Goal: Task Accomplishment & Management: Manage account settings

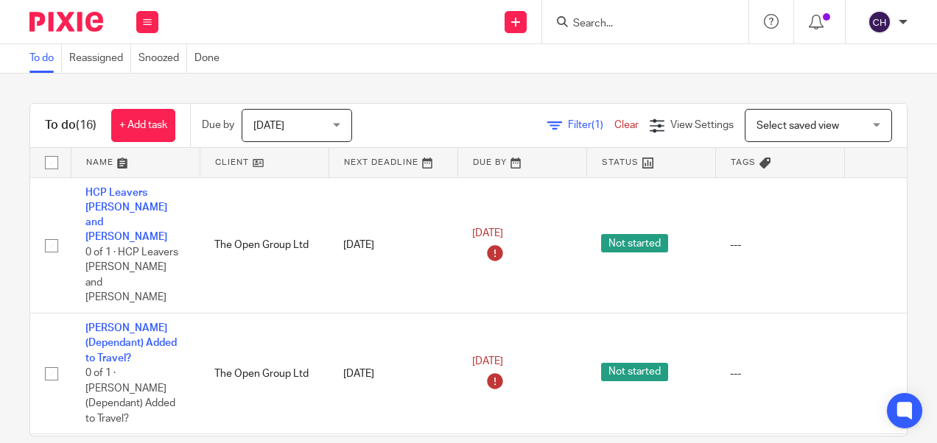
click at [597, 22] on input "Search" at bounding box center [638, 24] width 133 height 13
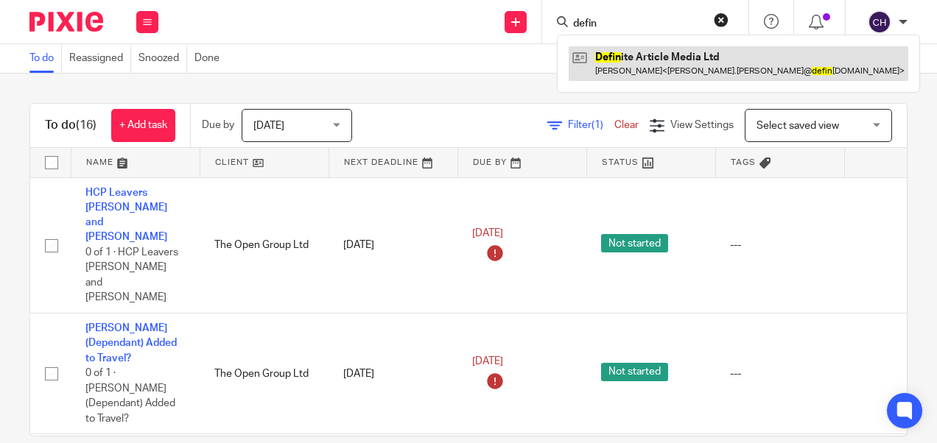
type input "defin"
click at [643, 63] on link at bounding box center [739, 63] width 340 height 34
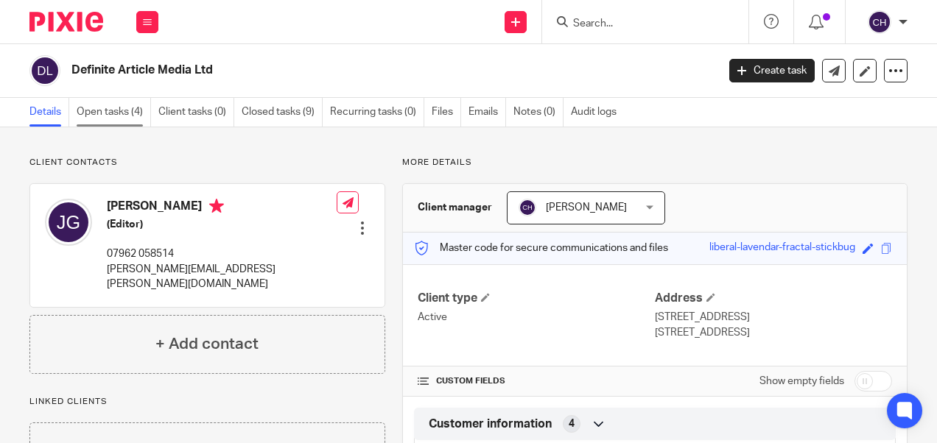
click at [108, 113] on link "Open tasks (4)" at bounding box center [114, 112] width 74 height 29
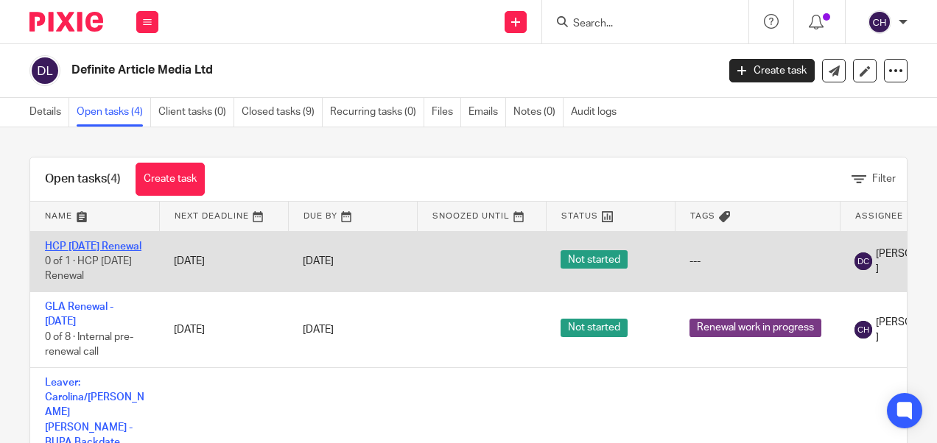
click at [97, 245] on link "HCP [DATE] Renewal" at bounding box center [93, 247] width 96 height 10
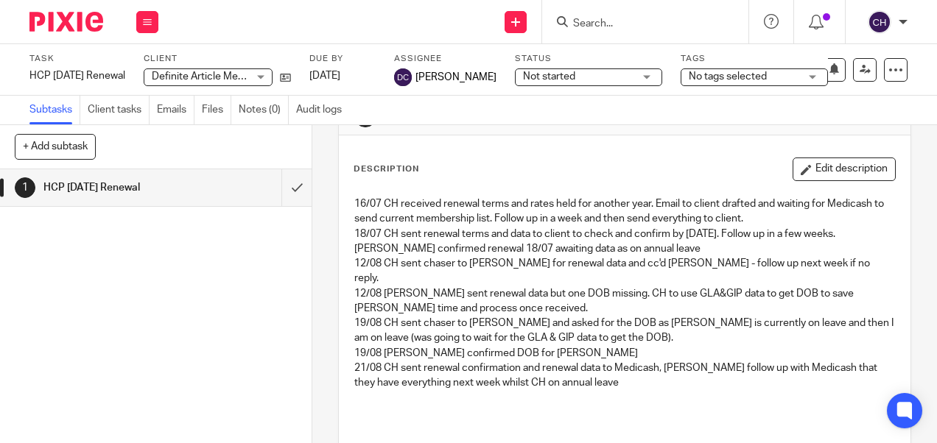
scroll to position [48, 0]
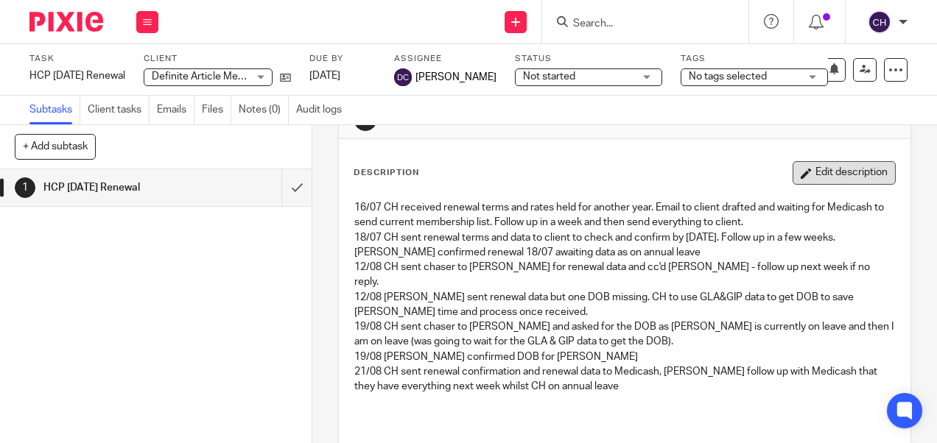
click at [831, 174] on button "Edit description" at bounding box center [844, 173] width 103 height 24
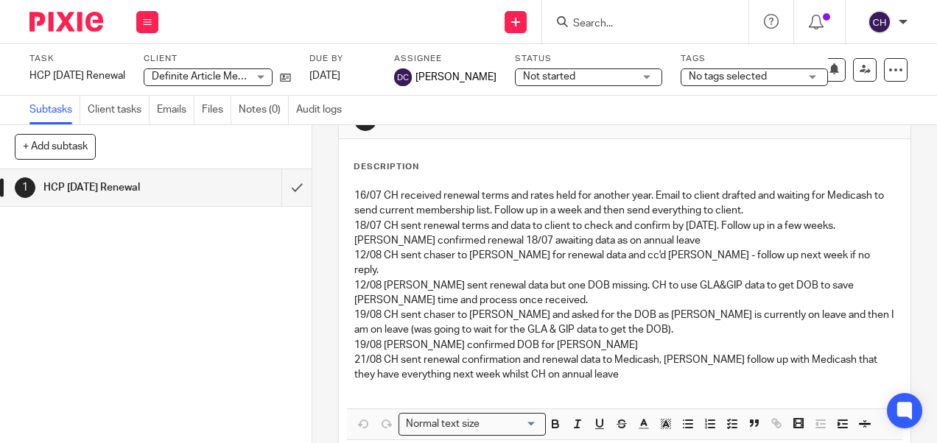
click at [622, 362] on p "21/08 CH sent renewal confirmation and renewal data to Medicash, Darrianne foll…" at bounding box center [624, 368] width 540 height 30
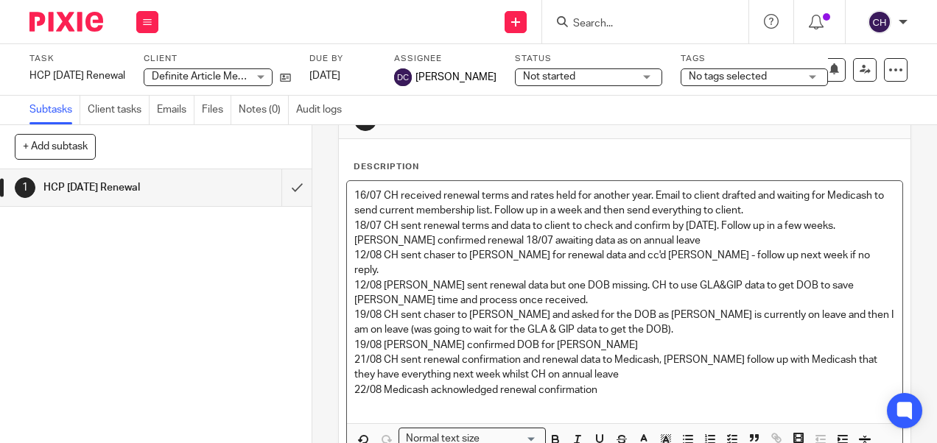
click at [610, 383] on p "22/08 Medicash acknowledged renewal confirmation" at bounding box center [624, 390] width 540 height 15
click at [603, 383] on p "22/08 Medicash acknowledged renewal confirmation" at bounding box center [624, 390] width 540 height 15
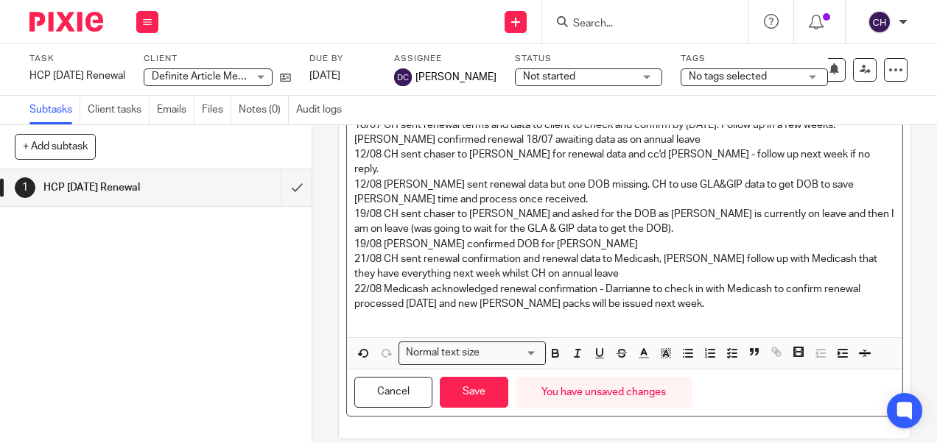
scroll to position [149, 0]
click at [480, 378] on button "Save" at bounding box center [474, 393] width 69 height 32
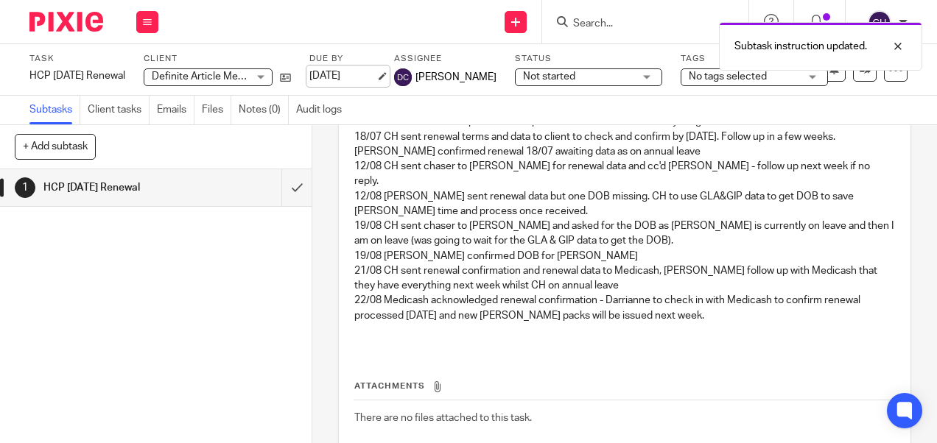
scroll to position [161, 0]
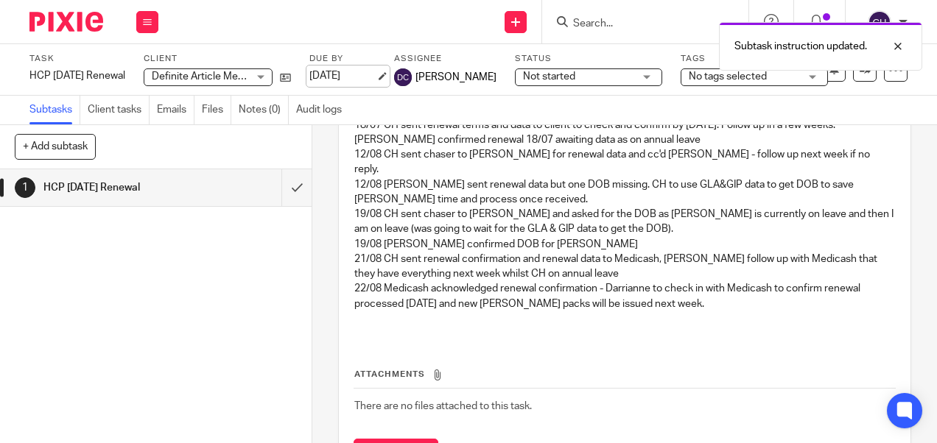
click at [376, 84] on link "26 Aug 2025" at bounding box center [342, 76] width 66 height 15
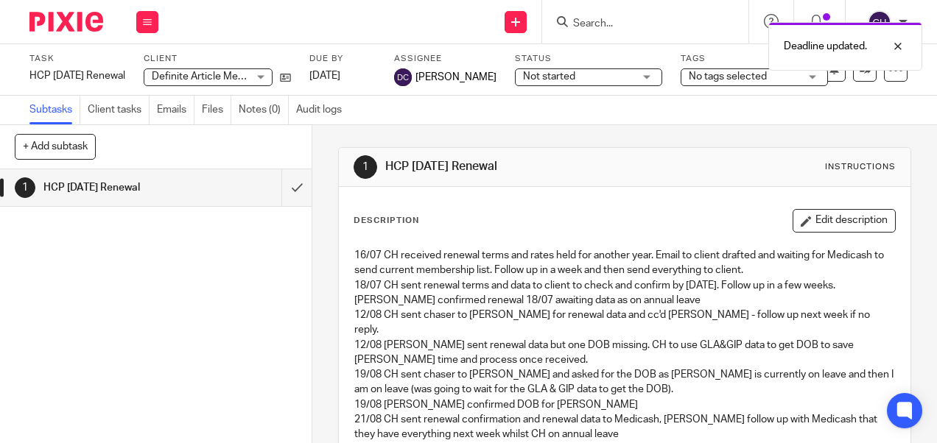
click at [71, 16] on img at bounding box center [66, 22] width 74 height 20
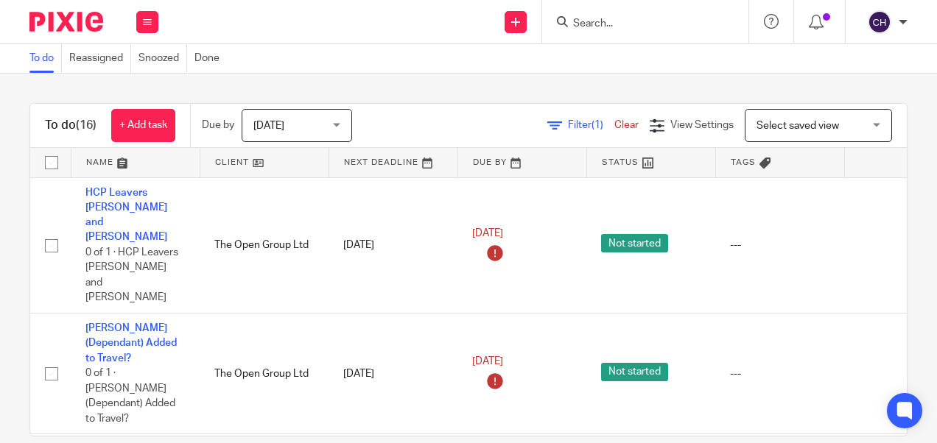
click at [590, 28] on input "Search" at bounding box center [638, 24] width 133 height 13
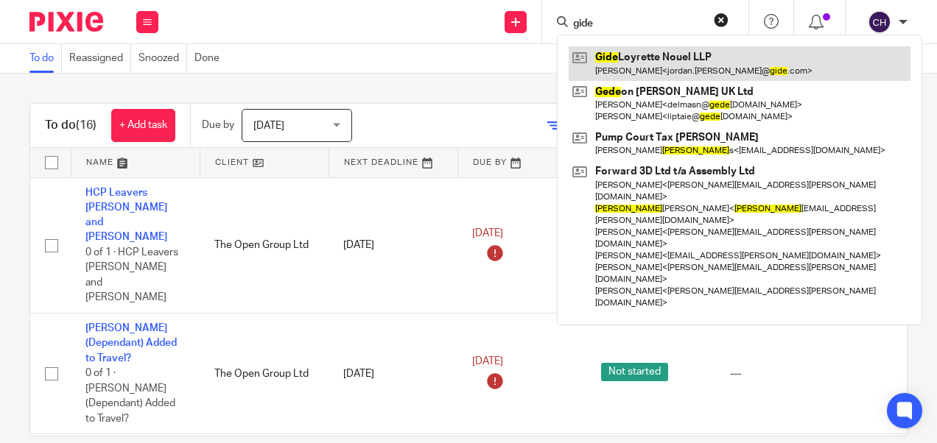
type input "gide"
click at [635, 58] on link at bounding box center [740, 63] width 342 height 34
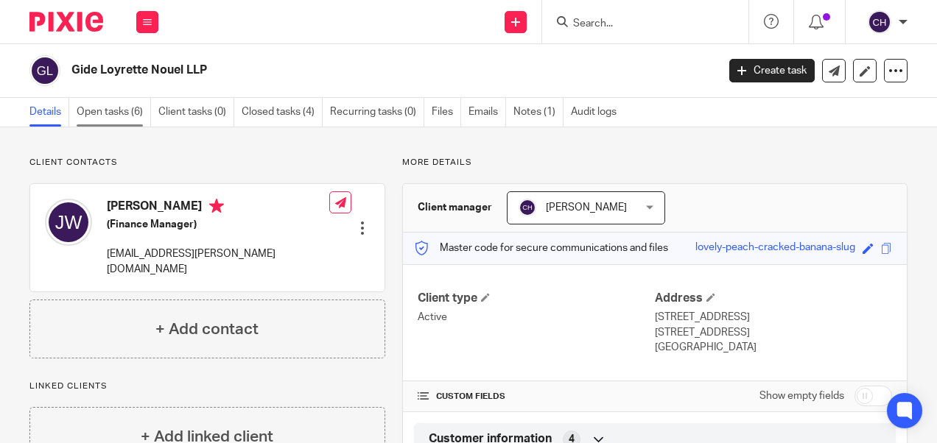
click at [99, 112] on link "Open tasks (6)" at bounding box center [114, 112] width 74 height 29
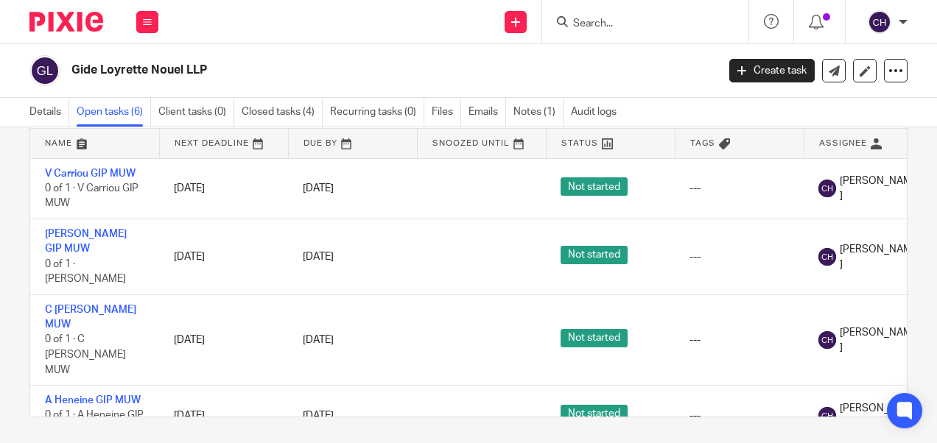
scroll to position [76, 0]
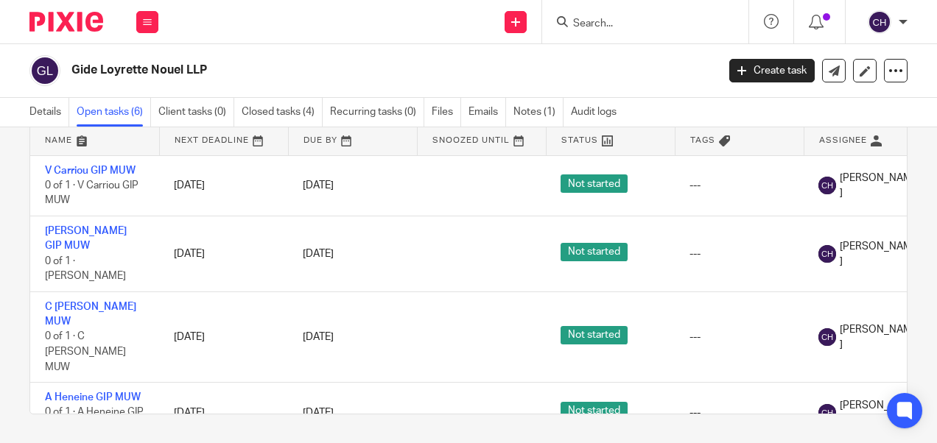
click at [57, 27] on img at bounding box center [66, 22] width 74 height 20
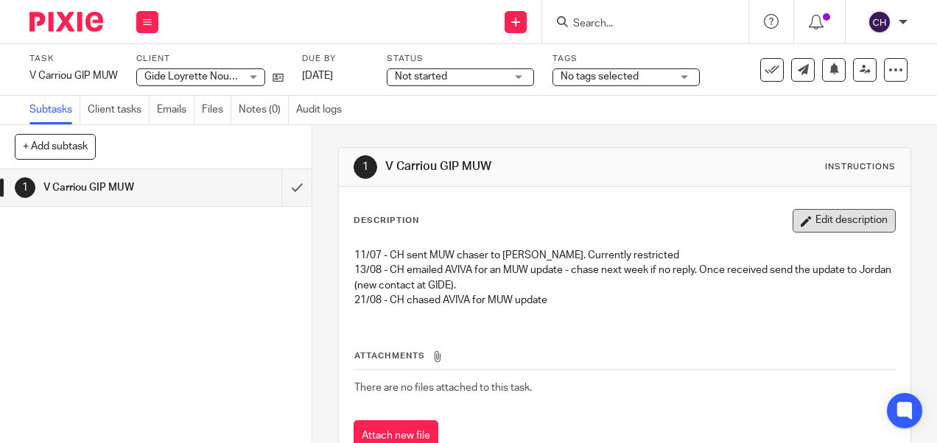
click at [829, 219] on button "Edit description" at bounding box center [844, 221] width 103 height 24
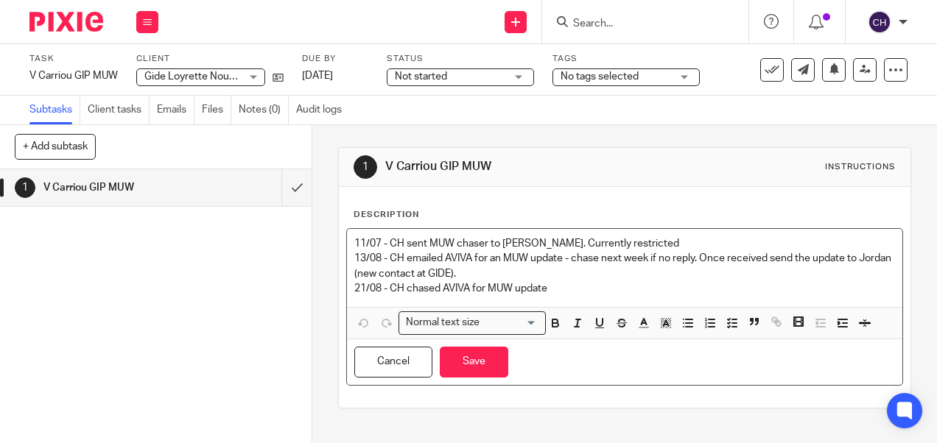
click at [554, 290] on p "21/08 - CH chased AVIVA for MUW update" at bounding box center [624, 288] width 540 height 15
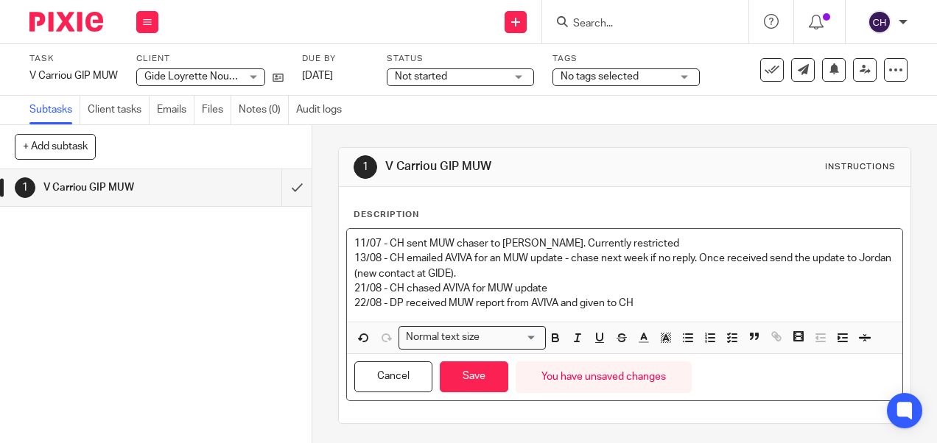
click at [642, 301] on p "22/08 - DP received MUW report from AVIVA and given to CH" at bounding box center [624, 303] width 540 height 15
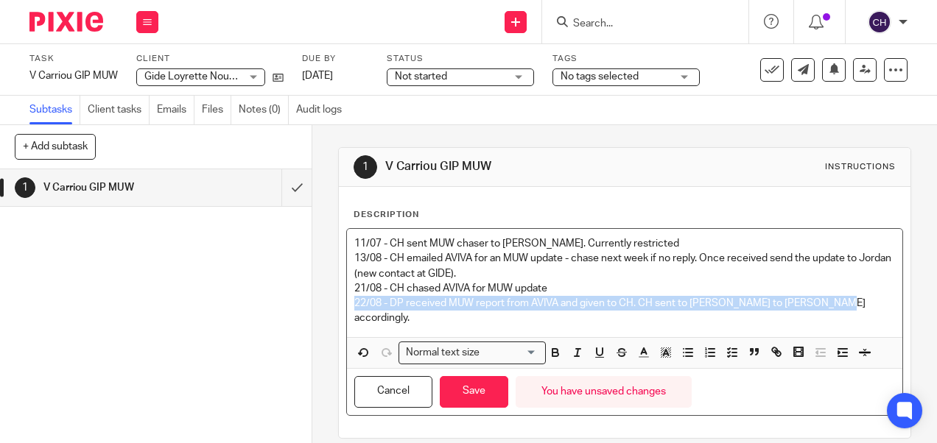
drag, startPoint x: 827, startPoint y: 306, endPoint x: 348, endPoint y: 306, distance: 479.5
click at [348, 306] on div "11/07 - CH sent MUW chaser to Sue. Currently restricted 13/08 - CH emailed AVIV…" at bounding box center [624, 283] width 555 height 108
copy p "22/08 - DP received MUW report from AVIVA and given to CH. CH sent to Jordan to…"
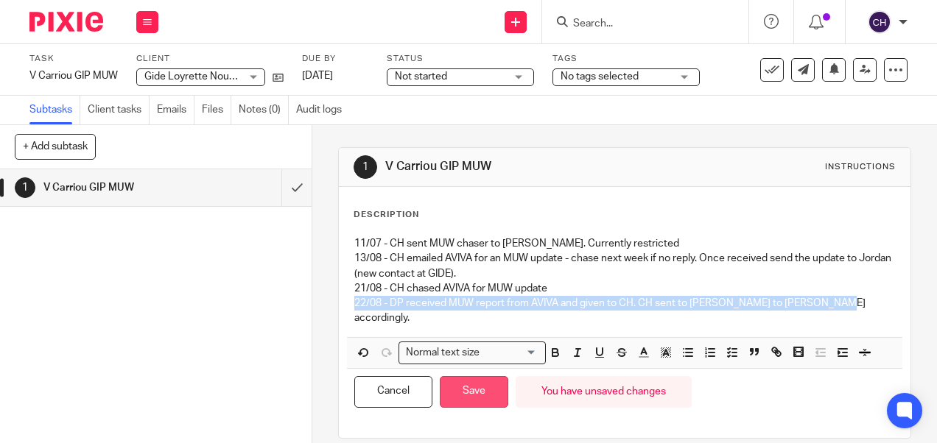
click at [466, 379] on button "Save" at bounding box center [474, 392] width 69 height 32
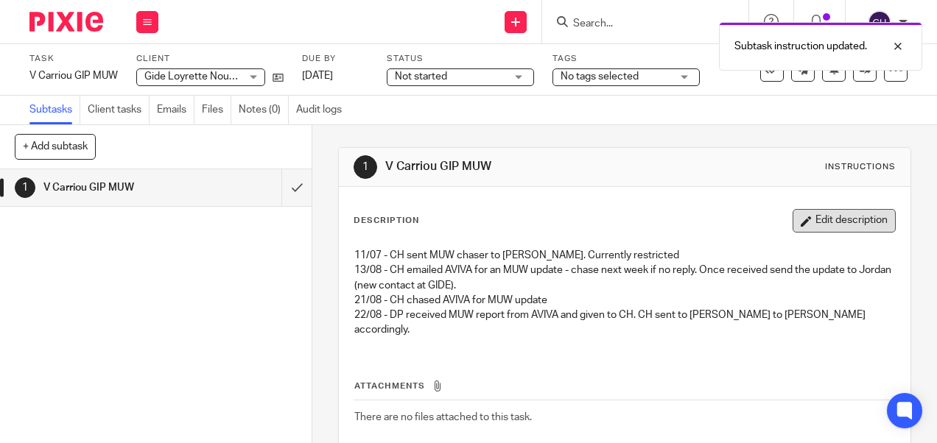
click at [833, 230] on button "Edit description" at bounding box center [844, 221] width 103 height 24
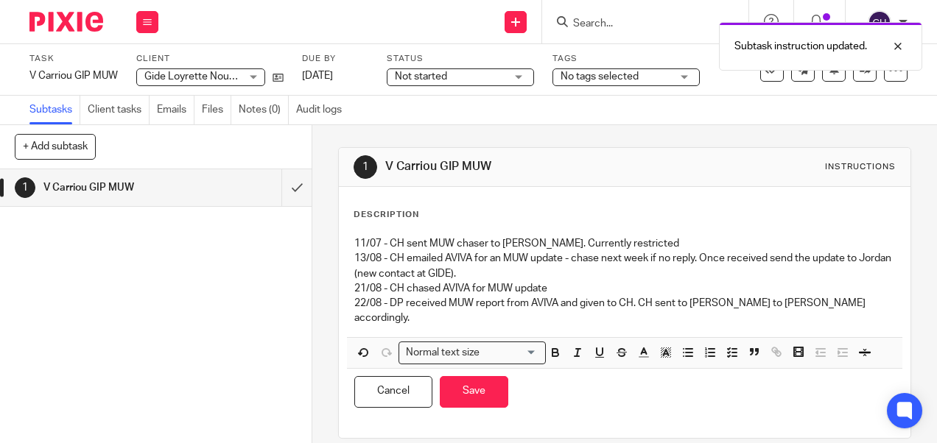
click at [828, 303] on p "22/08 - DP received MUW report from AVIVA and given to CH. CH sent to Jordan to…" at bounding box center [624, 311] width 540 height 30
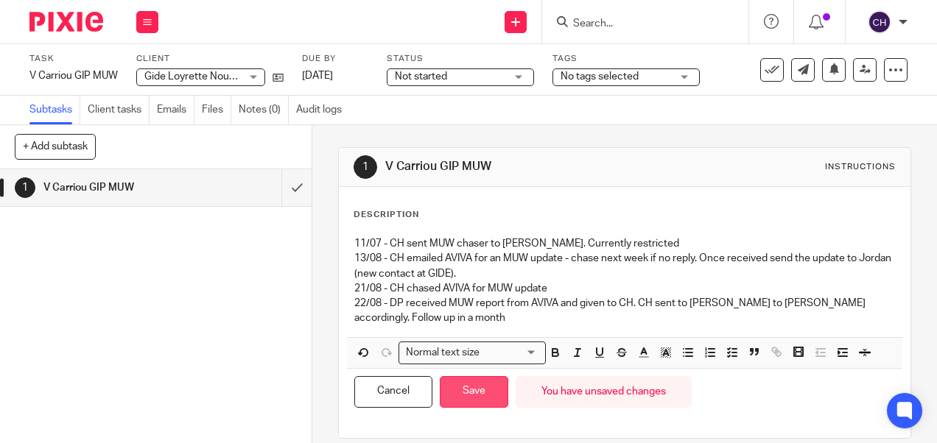
click at [462, 390] on button "Save" at bounding box center [474, 392] width 69 height 32
click at [329, 75] on link "[DATE]" at bounding box center [335, 76] width 66 height 15
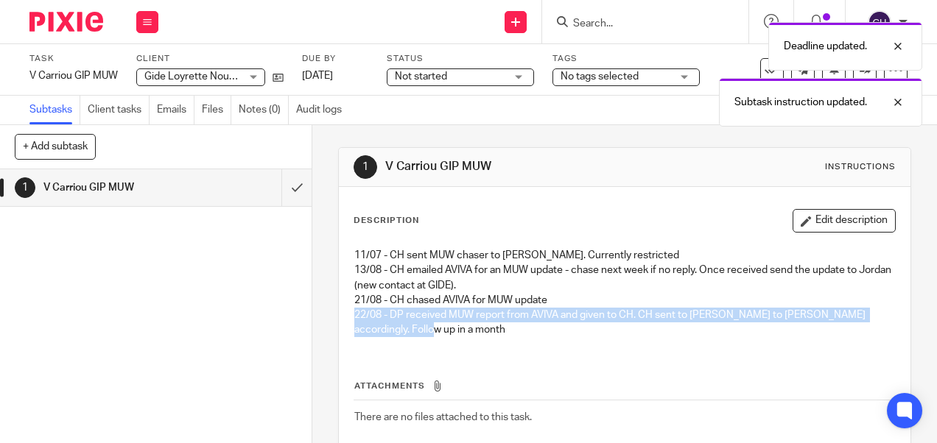
drag, startPoint x: 404, startPoint y: 330, endPoint x: 346, endPoint y: 314, distance: 60.4
click at [347, 314] on div "11/07 - CH sent MUW chaser to Sue. Currently restricted 13/08 - CH emailed AVIV…" at bounding box center [624, 295] width 555 height 108
copy p "22/08 - DP received MUW report from AVIVA and given to CH. CH sent to [PERSON_N…"
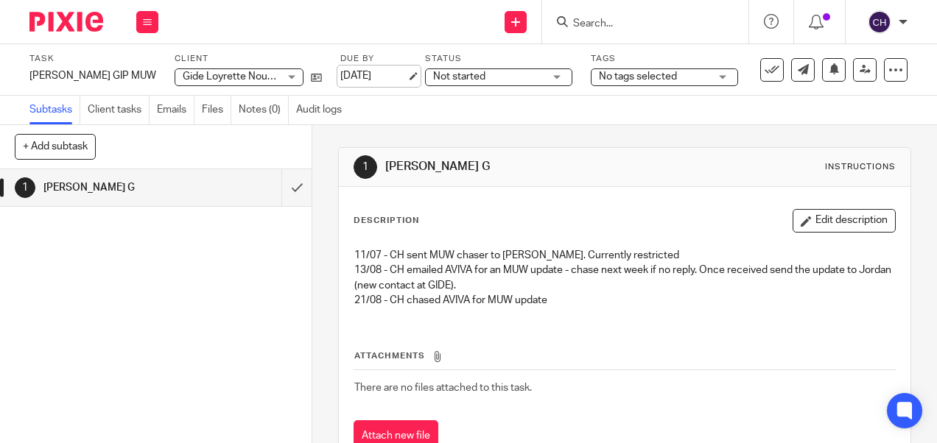
click at [386, 77] on link "[DATE]" at bounding box center [373, 76] width 66 height 15
click at [840, 214] on button "Edit description" at bounding box center [844, 221] width 103 height 24
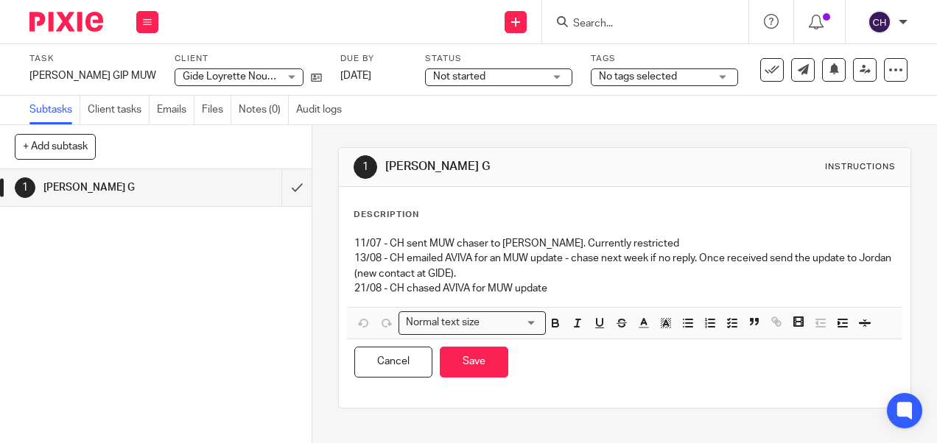
click at [614, 283] on p "21/08 - CH chased AVIVA for MUW update" at bounding box center [624, 288] width 540 height 15
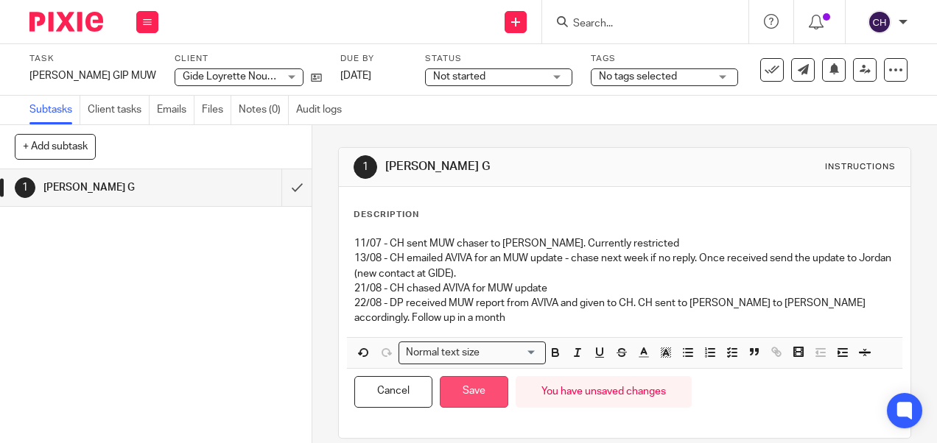
click at [464, 385] on button "Save" at bounding box center [474, 392] width 69 height 32
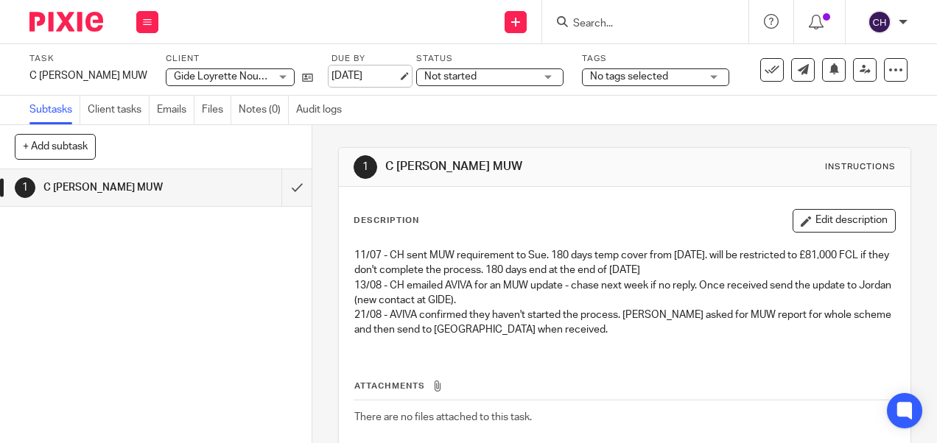
click at [337, 73] on link "[DATE]" at bounding box center [364, 76] width 66 height 15
click at [824, 217] on button "Edit description" at bounding box center [844, 221] width 103 height 24
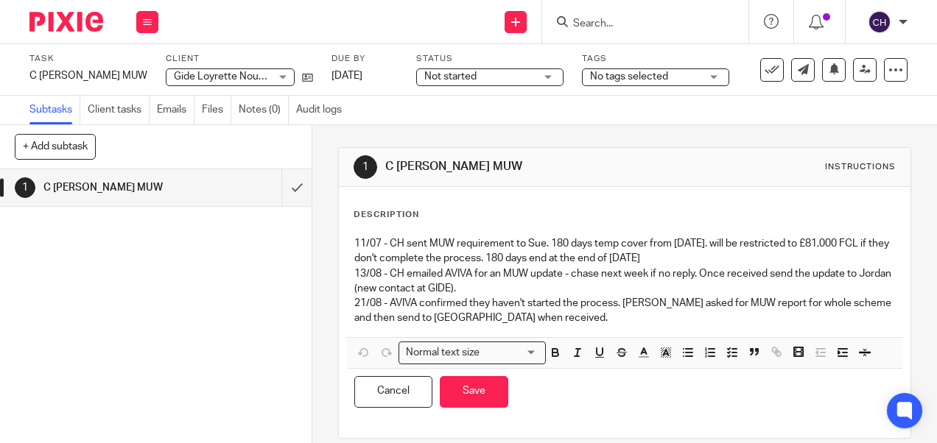
click at [495, 312] on p "21/08 - AVIVA confirmed they haven't started the process. [PERSON_NAME] asked f…" at bounding box center [624, 311] width 540 height 30
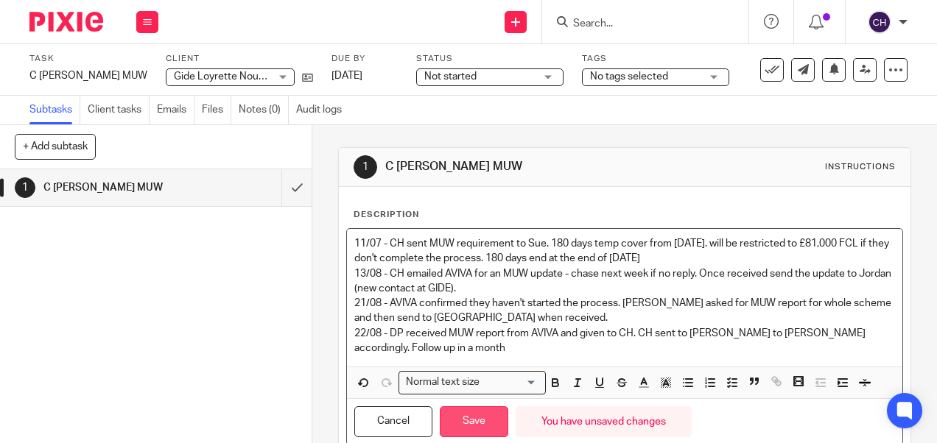
click at [466, 417] on button "Save" at bounding box center [474, 423] width 69 height 32
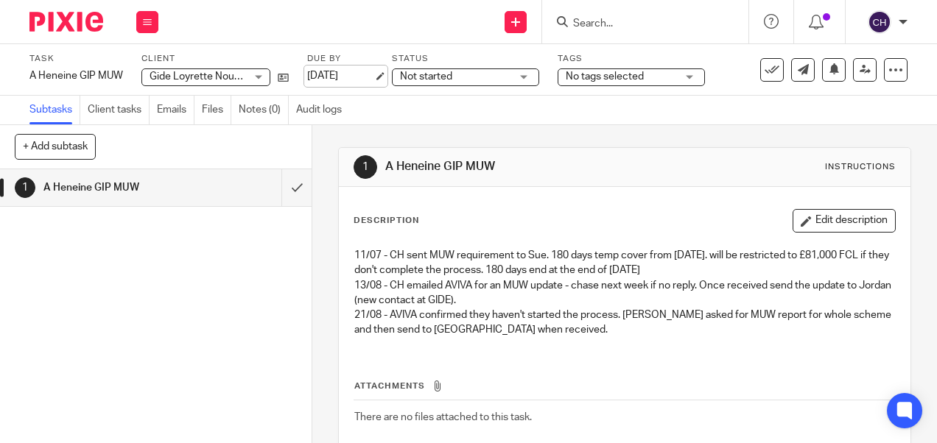
click at [371, 75] on link "[DATE]" at bounding box center [340, 76] width 66 height 15
click at [806, 215] on button "Edit description" at bounding box center [844, 221] width 103 height 24
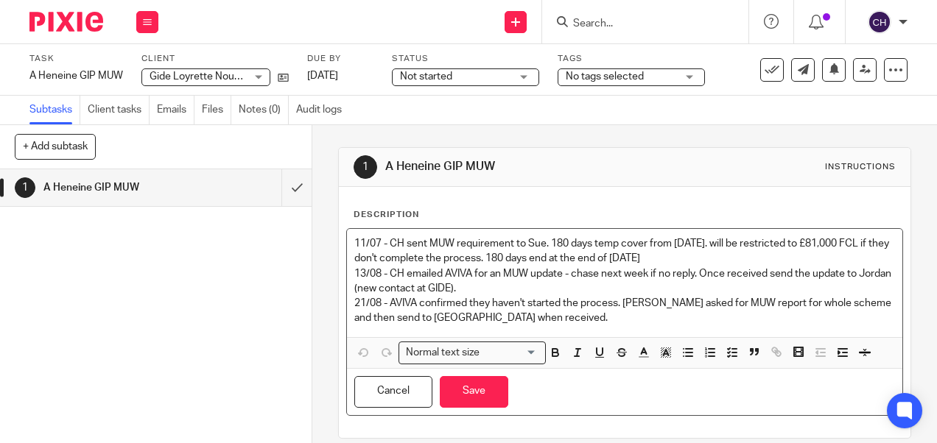
click at [505, 317] on p "21/08 - AVIVA confirmed they haven't started the process. CH asked for MUW repo…" at bounding box center [624, 311] width 540 height 30
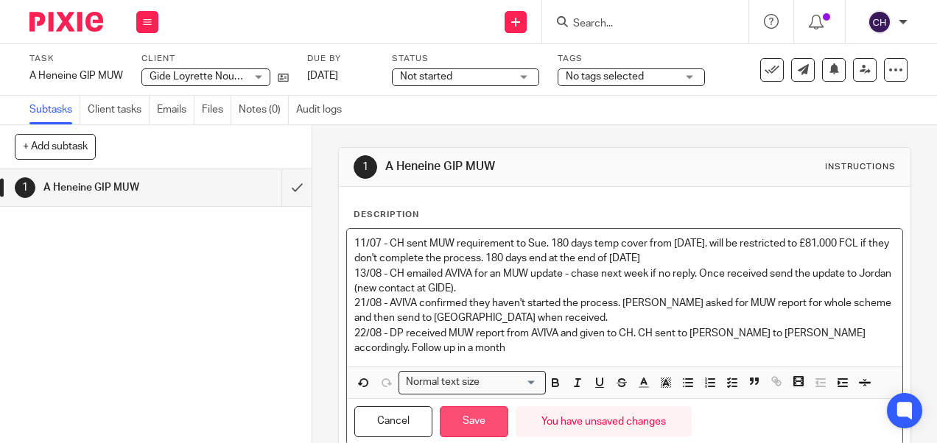
click at [461, 415] on button "Save" at bounding box center [474, 423] width 69 height 32
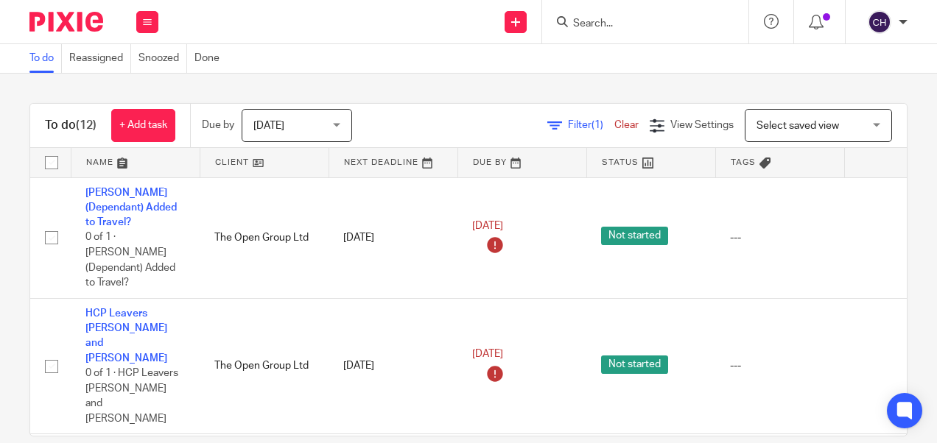
click at [584, 24] on input "Search" at bounding box center [638, 24] width 133 height 13
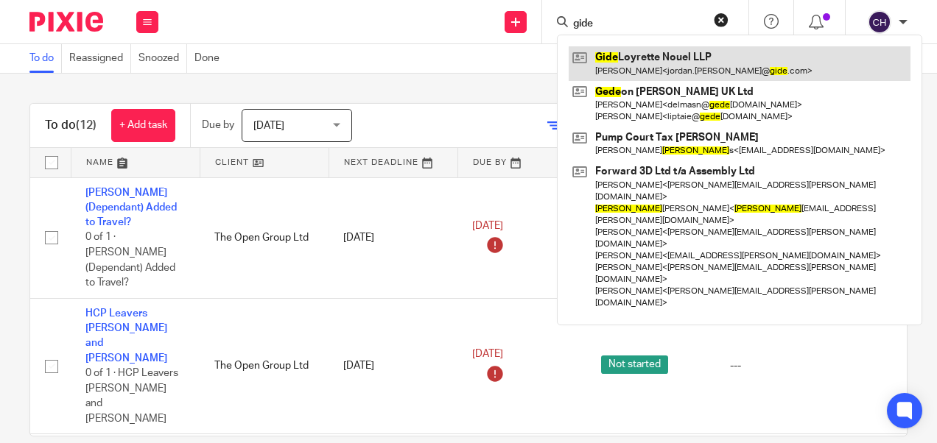
type input "gide"
click at [633, 50] on link at bounding box center [740, 63] width 342 height 34
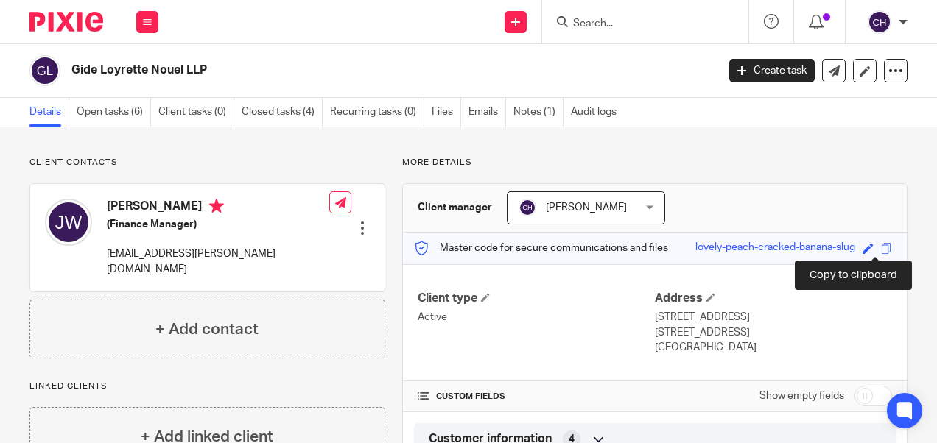
click at [881, 248] on span at bounding box center [886, 248] width 11 height 11
